Goal: Find contact information: Find contact information

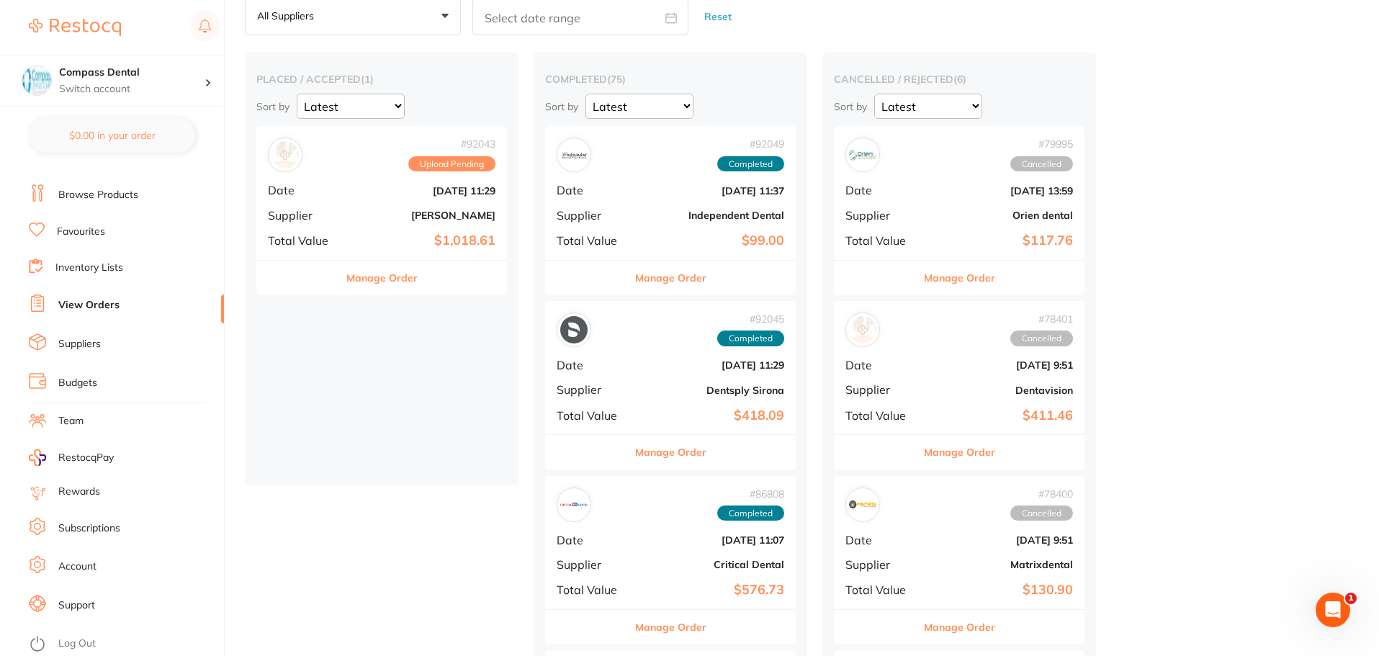
scroll to position [144, 0]
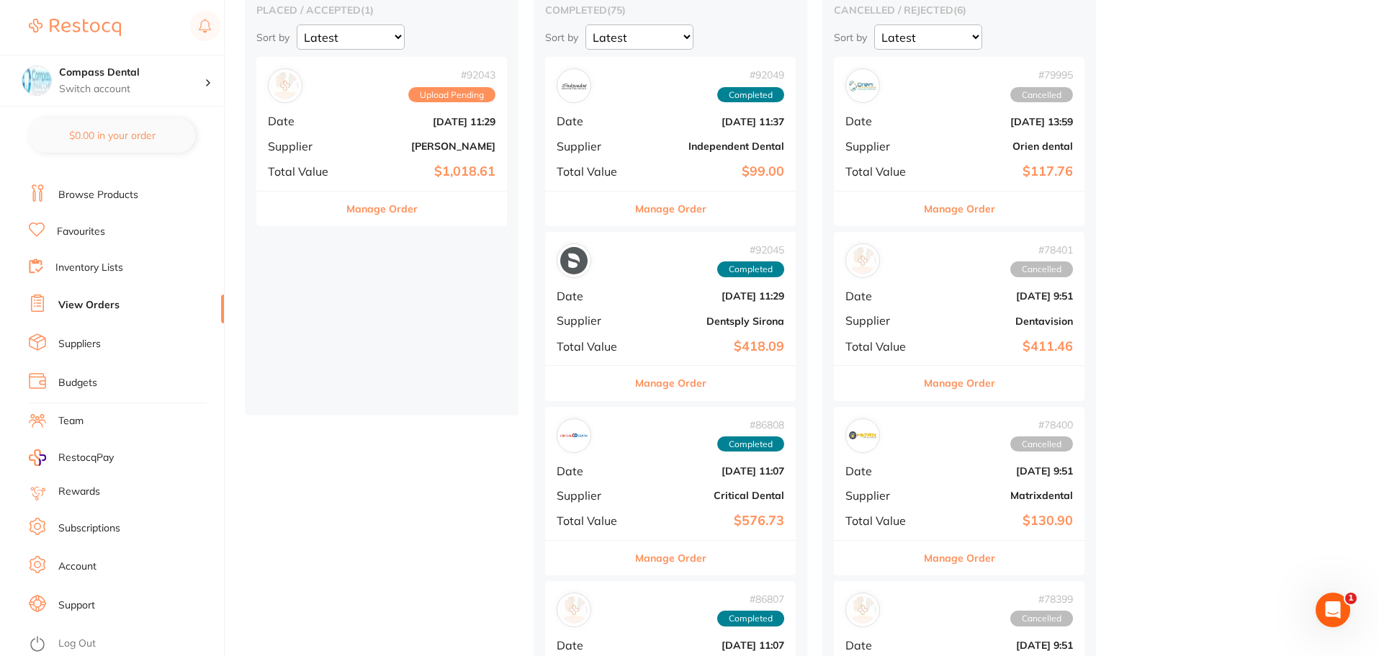
click at [94, 604] on link "Support" at bounding box center [76, 605] width 37 height 14
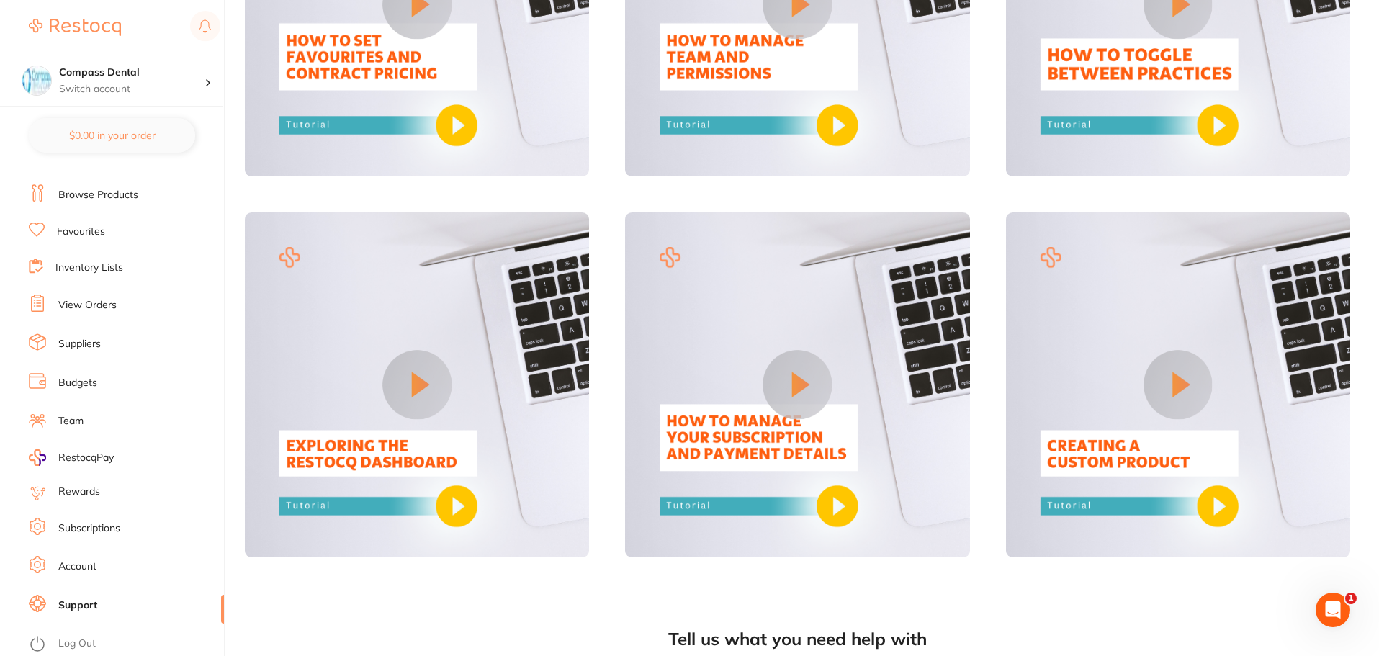
scroll to position [1180, 0]
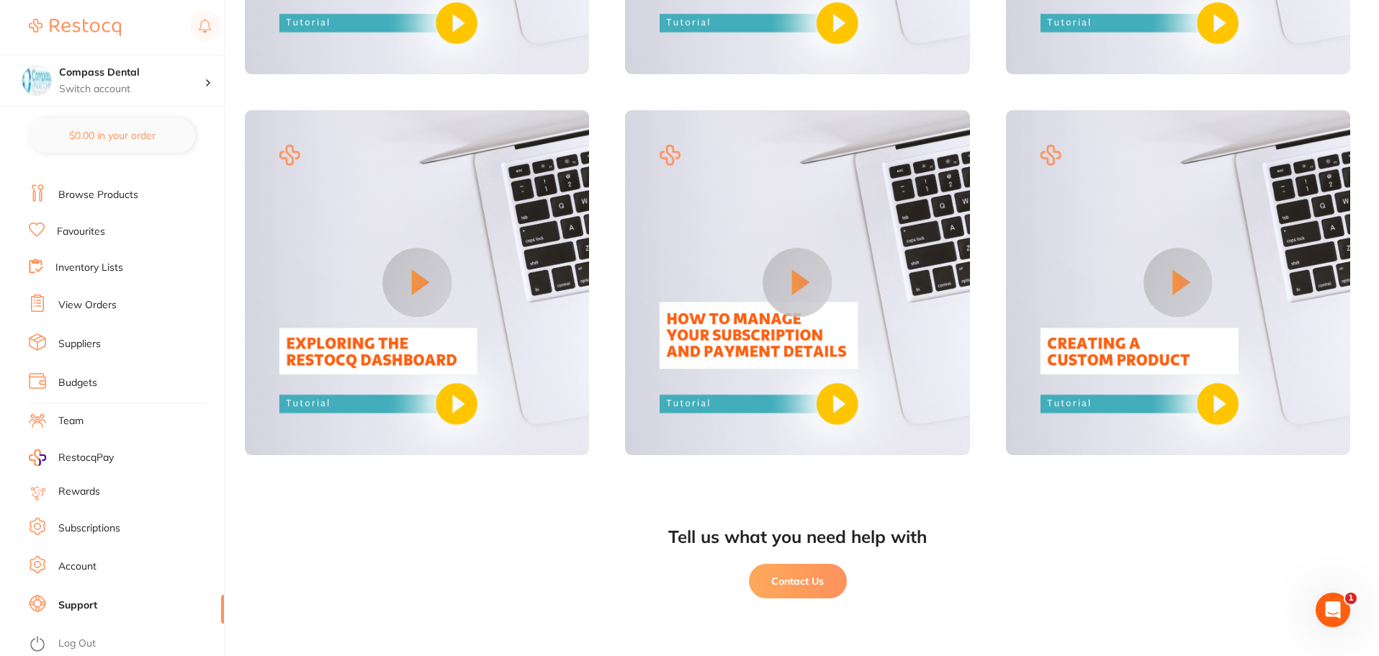
click at [783, 583] on button "Contact Us" at bounding box center [798, 581] width 98 height 35
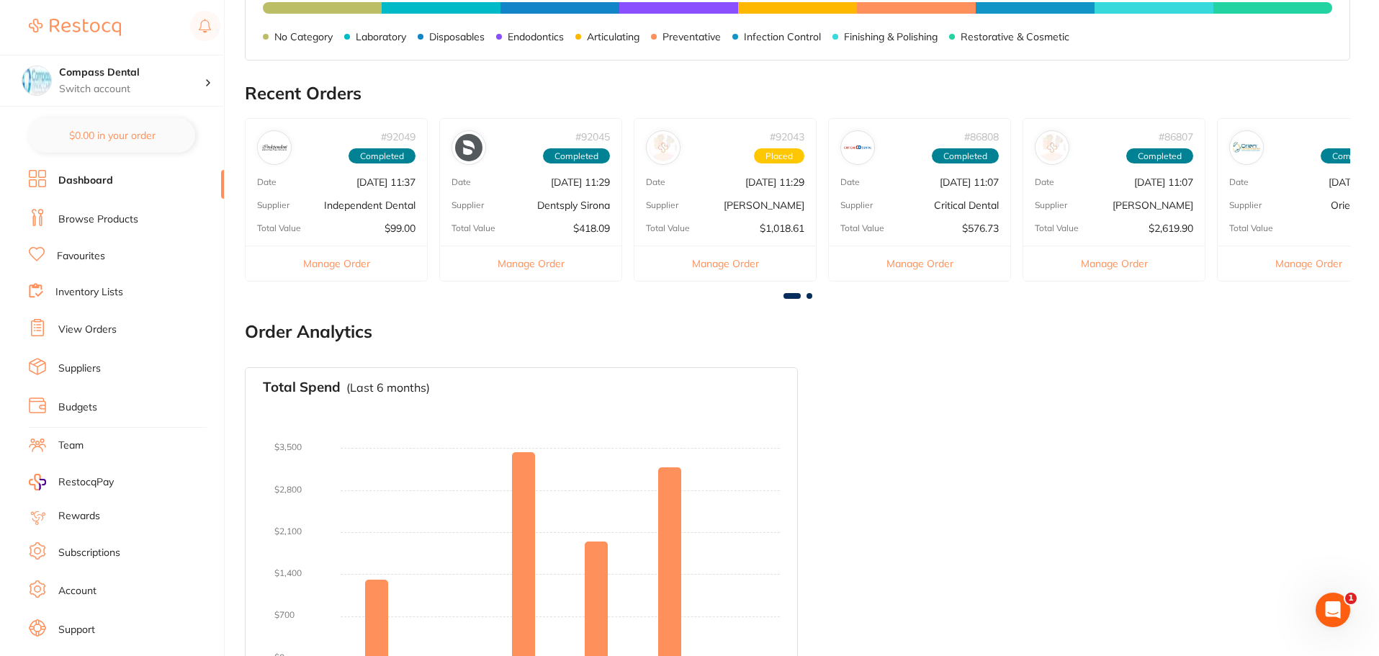
scroll to position [485, 0]
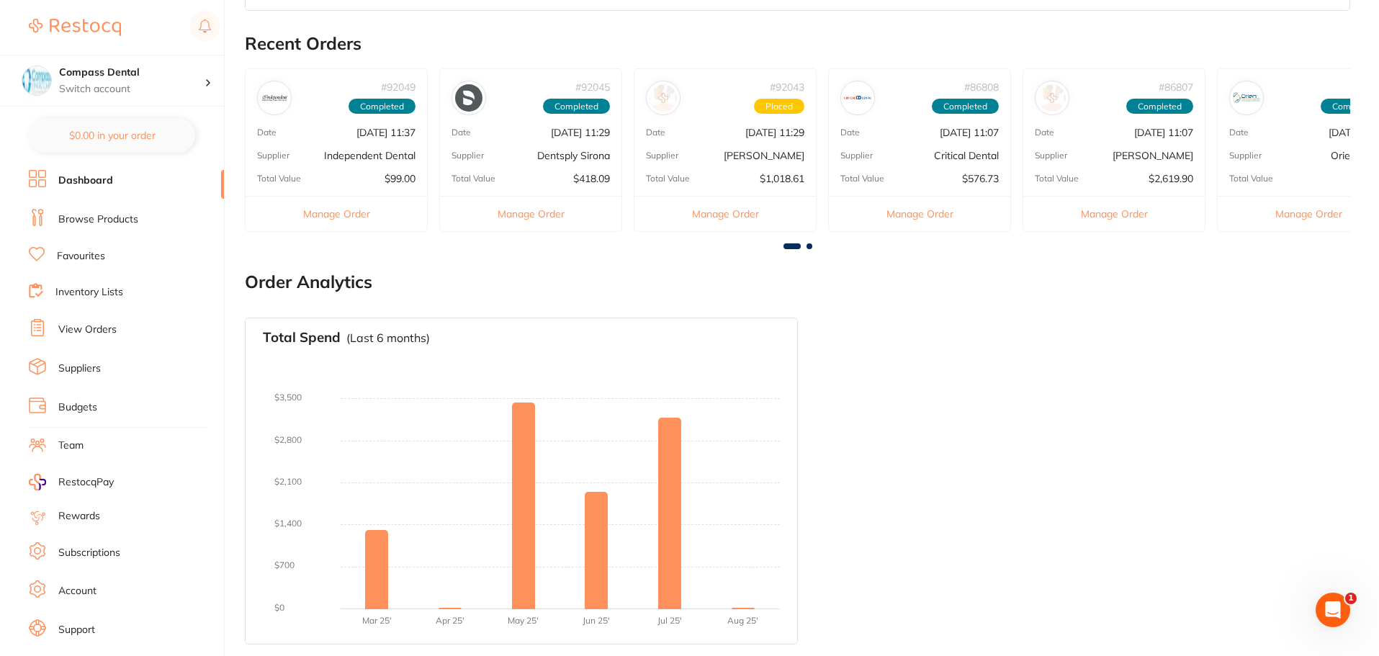
click at [86, 372] on link "Suppliers" at bounding box center [79, 368] width 42 height 14
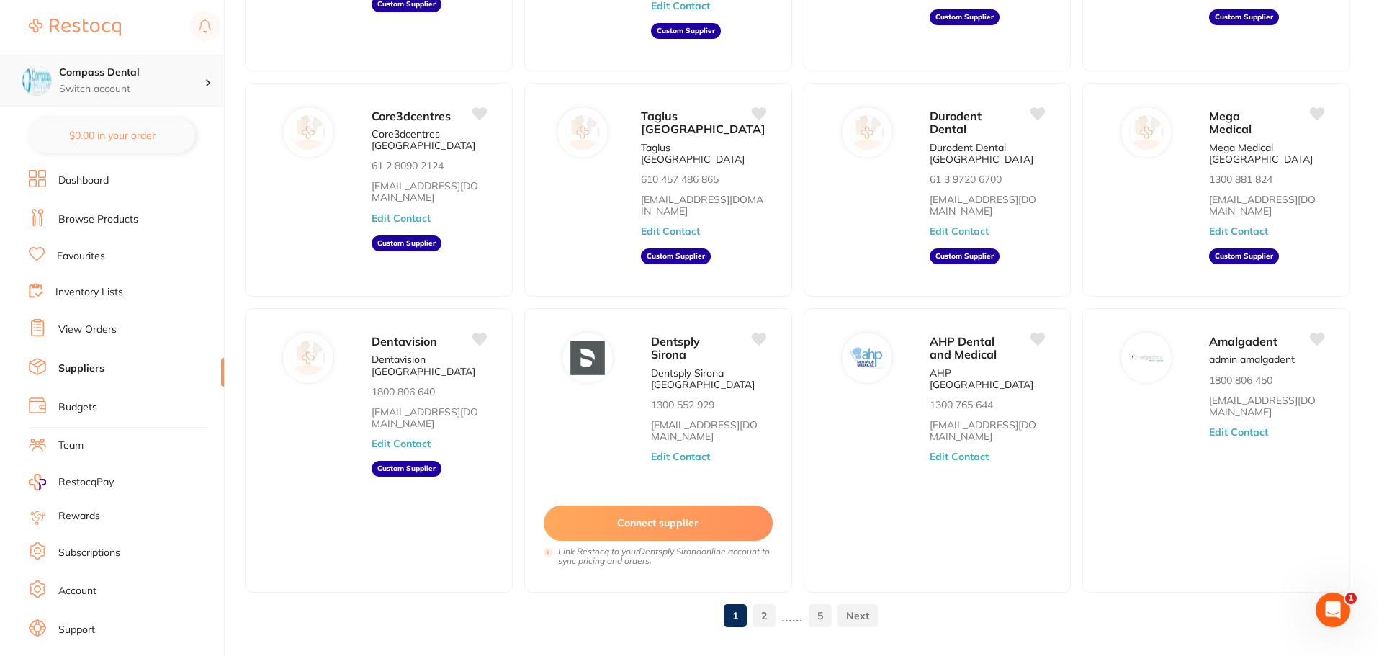
drag, startPoint x: 131, startPoint y: 74, endPoint x: 192, endPoint y: 91, distance: 62.9
click at [131, 75] on h4 "Compass Dental" at bounding box center [131, 73] width 145 height 14
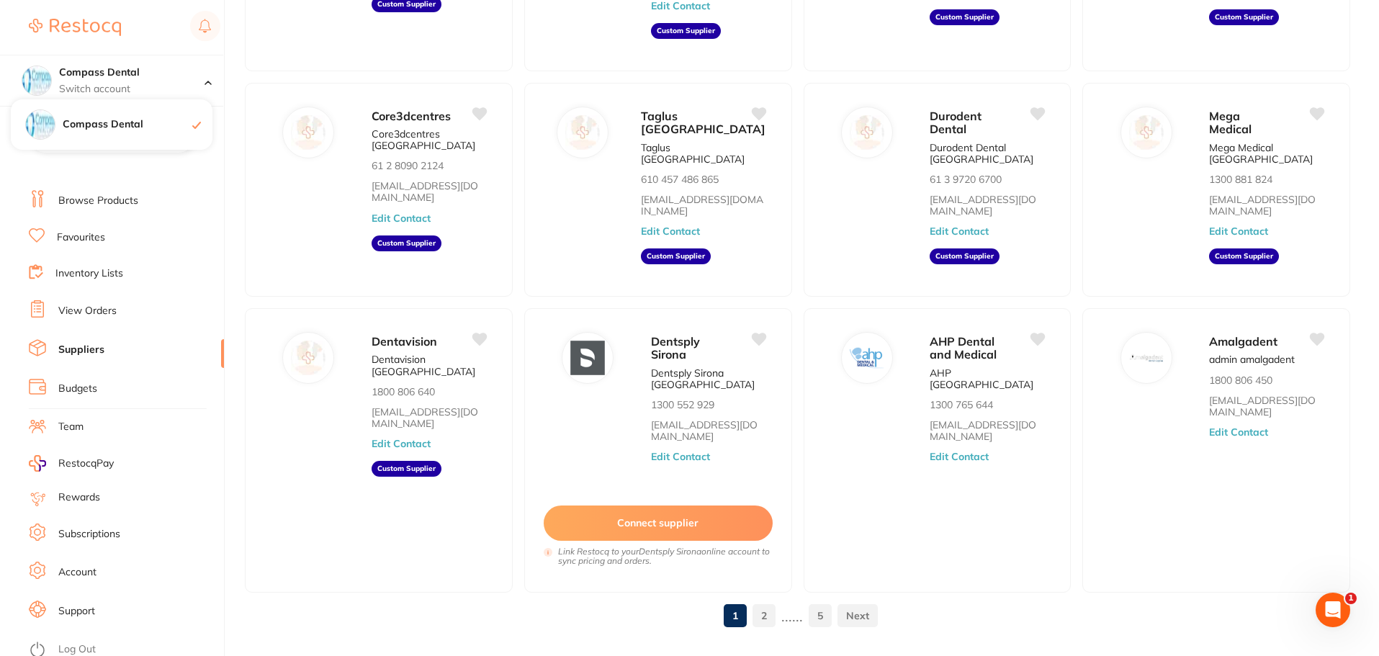
scroll to position [24, 0]
click at [83, 614] on li "Support" at bounding box center [126, 606] width 195 height 22
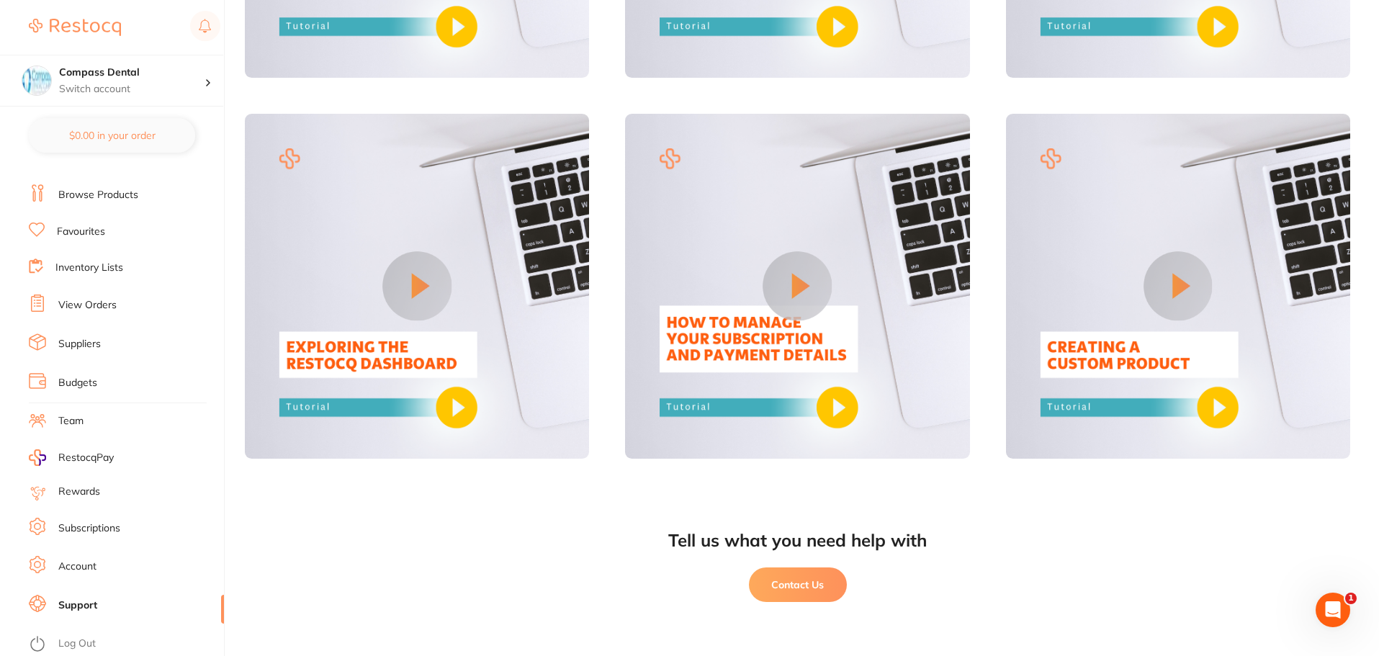
scroll to position [1180, 0]
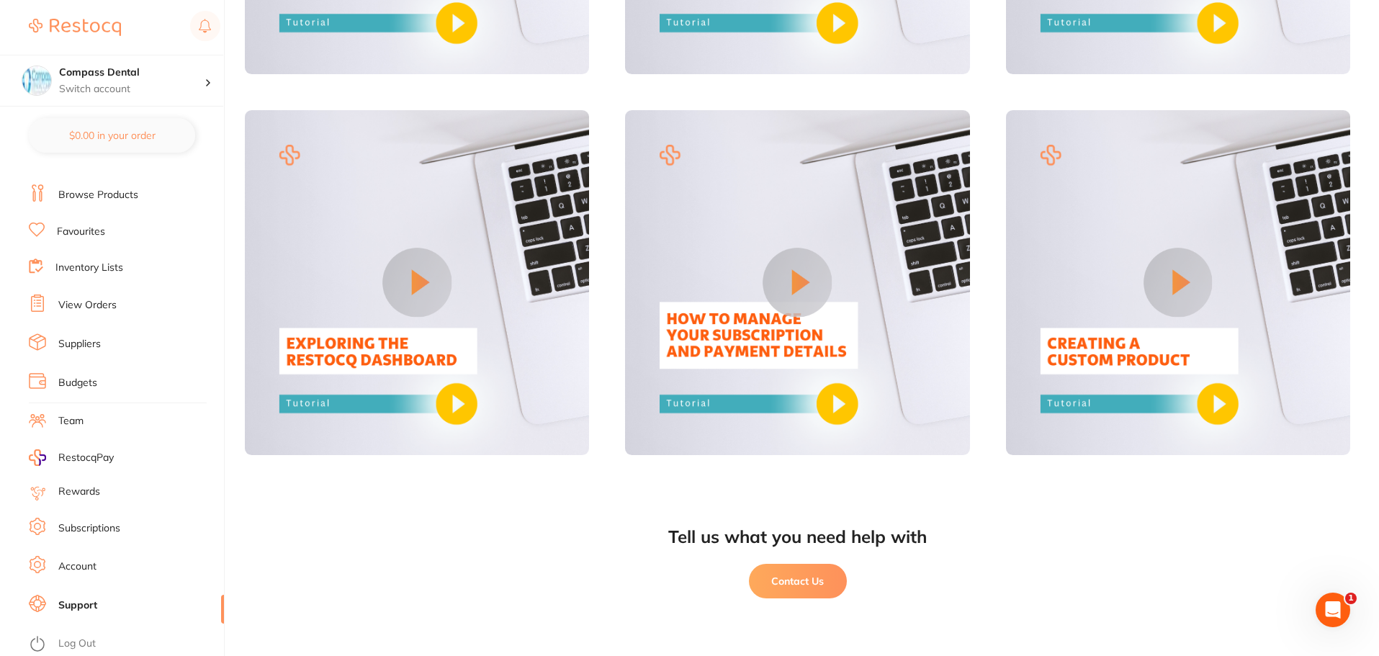
click at [801, 589] on button "Contact Us" at bounding box center [798, 581] width 98 height 35
